Goal: Task Accomplishment & Management: Manage account settings

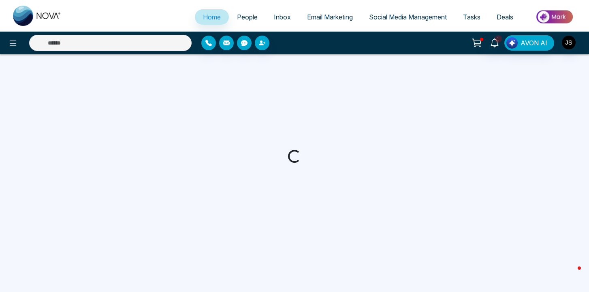
select select "*"
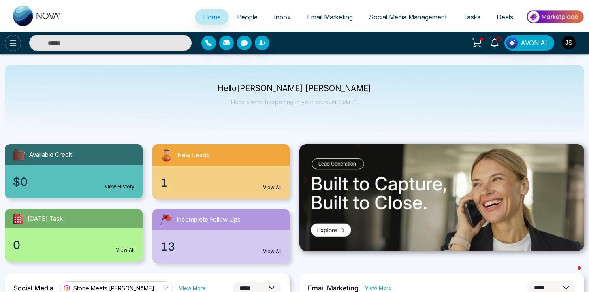
click at [10, 48] on icon at bounding box center [13, 43] width 10 height 10
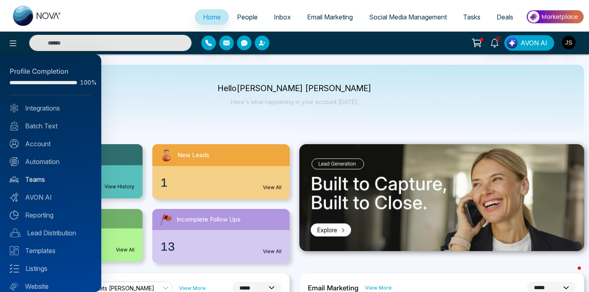
click at [36, 176] on link "Teams" at bounding box center [51, 180] width 82 height 10
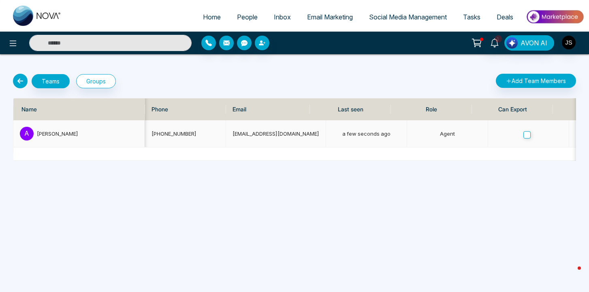
scroll to position [0, 301]
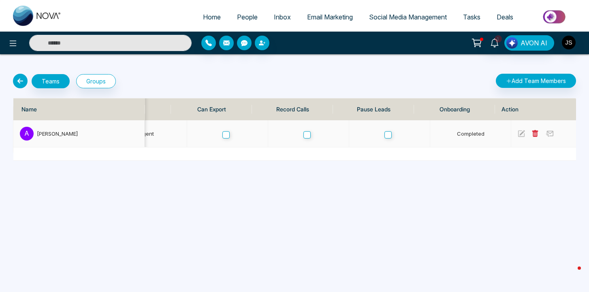
click at [511, 131] on td at bounding box center [551, 133] width 81 height 27
click at [511, 132] on td at bounding box center [551, 133] width 81 height 27
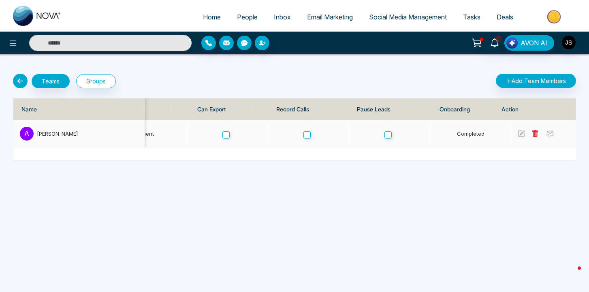
click at [511, 132] on td at bounding box center [551, 133] width 81 height 27
click at [63, 134] on div "[PERSON_NAME]" at bounding box center [87, 134] width 101 height 8
click at [511, 135] on td at bounding box center [551, 133] width 81 height 27
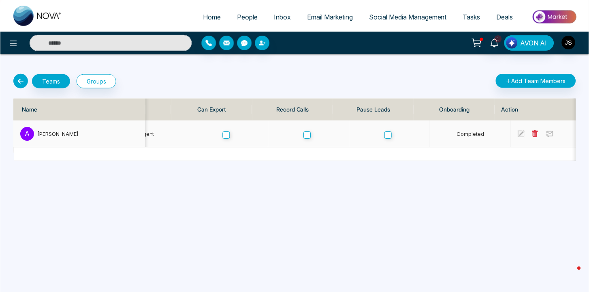
scroll to position [0, 0]
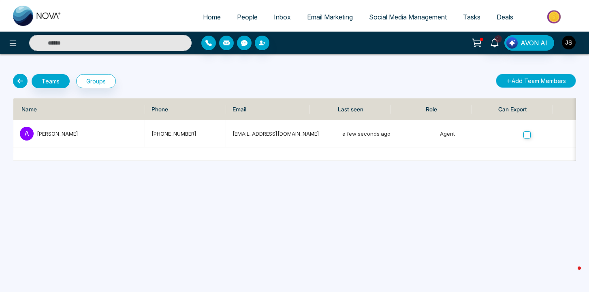
click at [514, 79] on button "Add Team Members" at bounding box center [536, 81] width 80 height 14
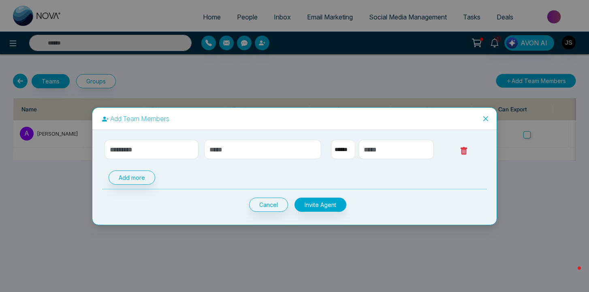
select select "**"
click at [166, 144] on input "text" at bounding box center [151, 149] width 94 height 19
click at [186, 147] on input "text" at bounding box center [151, 149] width 94 height 19
type input "**********"
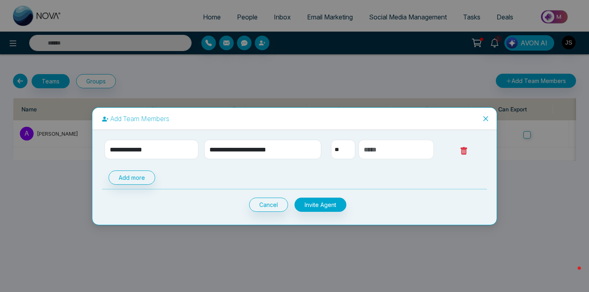
click at [366, 150] on input "text" at bounding box center [395, 149] width 75 height 19
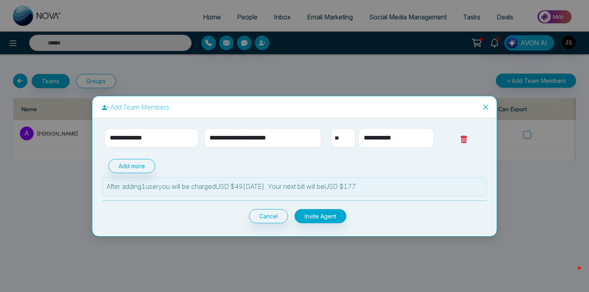
type input "**********"
click at [318, 66] on div "**********" at bounding box center [294, 146] width 589 height 292
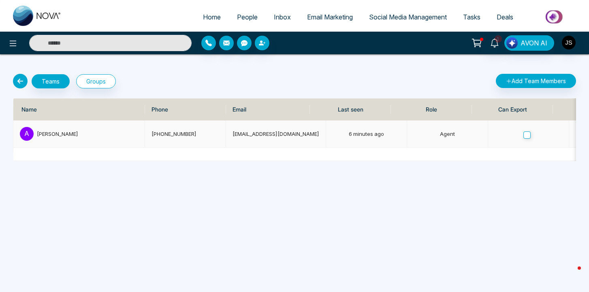
scroll to position [0, 301]
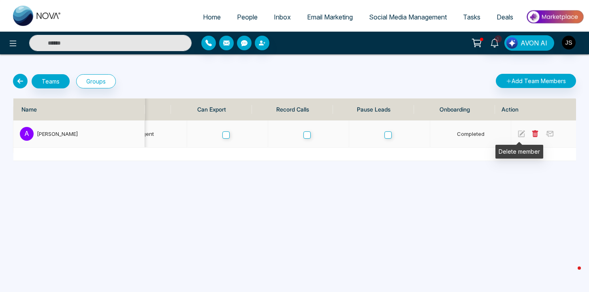
click at [532, 132] on icon at bounding box center [535, 133] width 6 height 7
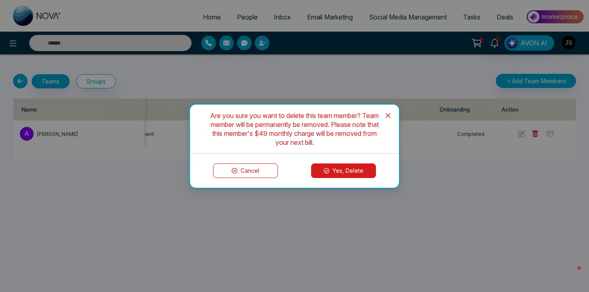
click at [357, 168] on button "Yes, Delete" at bounding box center [343, 170] width 65 height 15
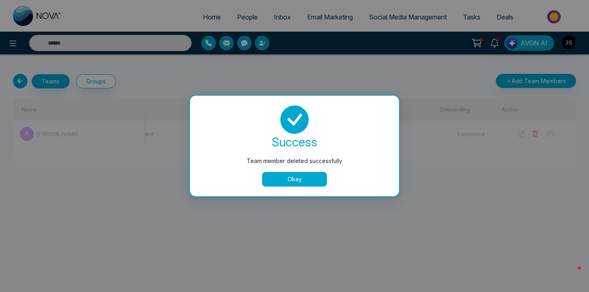
scroll to position [0, 191]
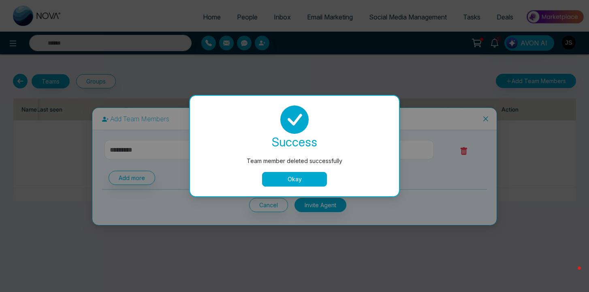
select select "**"
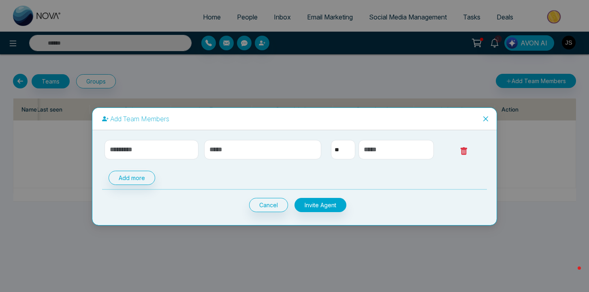
click at [392, 181] on div "Add more" at bounding box center [294, 178] width 385 height 14
click at [170, 147] on input "text" at bounding box center [151, 149] width 94 height 19
type input "**********"
click at [377, 151] on input "text" at bounding box center [395, 149] width 75 height 19
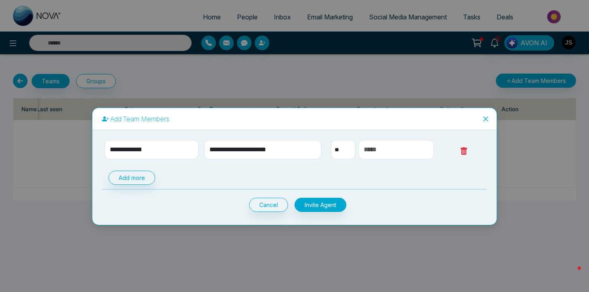
click at [377, 151] on input "text" at bounding box center [395, 149] width 75 height 19
type input "*"
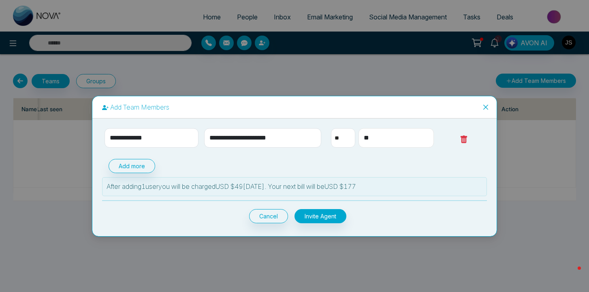
type input "*"
type input "**********"
click at [405, 151] on div "**********" at bounding box center [294, 175] width 385 height 95
click at [357, 188] on p "After adding 1 user you will be charged USD $ 49 [DATE]. Your next bill will be…" at bounding box center [295, 187] width 376 height 10
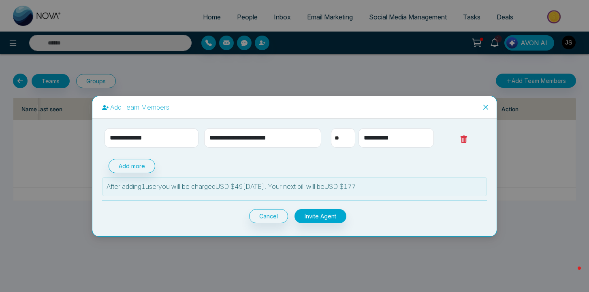
click at [357, 188] on p "After adding 1 user you will be charged USD $ 49 [DATE]. Your next bill will be…" at bounding box center [295, 187] width 376 height 10
click at [375, 184] on p "After adding 1 user you will be charged USD $ 49 [DATE]. Your next bill will be…" at bounding box center [295, 187] width 376 height 10
click at [357, 186] on p "After adding 1 user you will be charged USD $ 49 [DATE]. Your next bill will be…" at bounding box center [295, 187] width 376 height 10
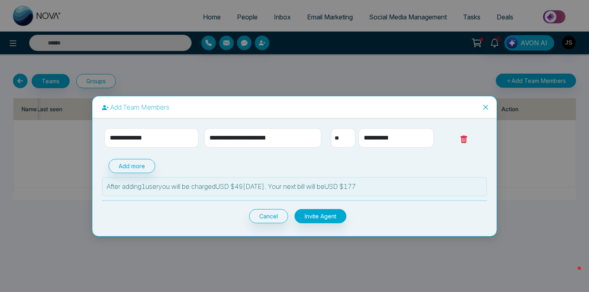
click at [354, 186] on p "After adding 1 user you will be charged USD $ 49 [DATE]. Your next bill will be…" at bounding box center [295, 187] width 376 height 10
click at [383, 186] on p "After adding 1 user you will be charged USD $ 49 [DATE]. Your next bill will be…" at bounding box center [295, 187] width 376 height 10
click at [341, 216] on button "Invite Agent" at bounding box center [320, 216] width 52 height 14
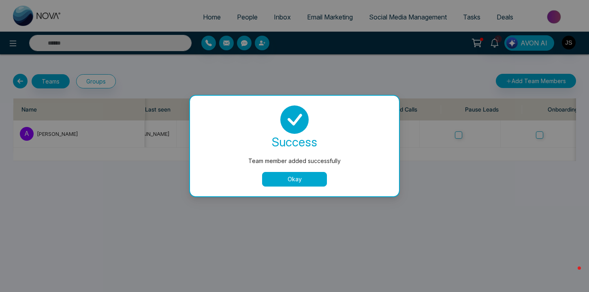
click at [317, 182] on button "Okay" at bounding box center [294, 179] width 65 height 15
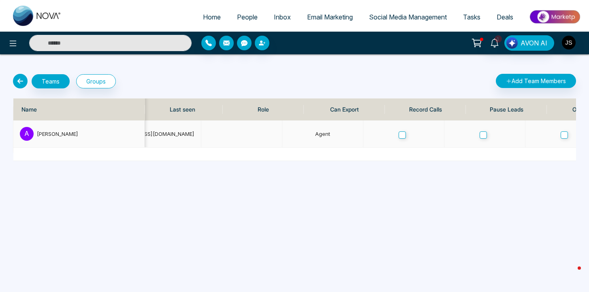
scroll to position [0, 299]
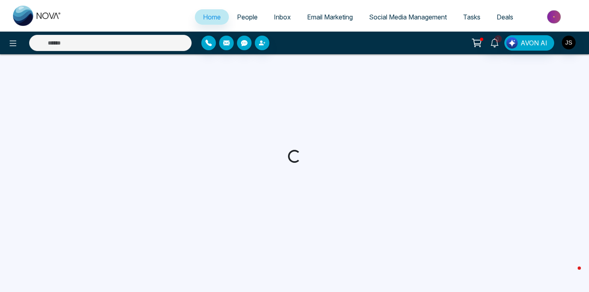
select select "*"
